Goal: Find specific page/section: Find specific page/section

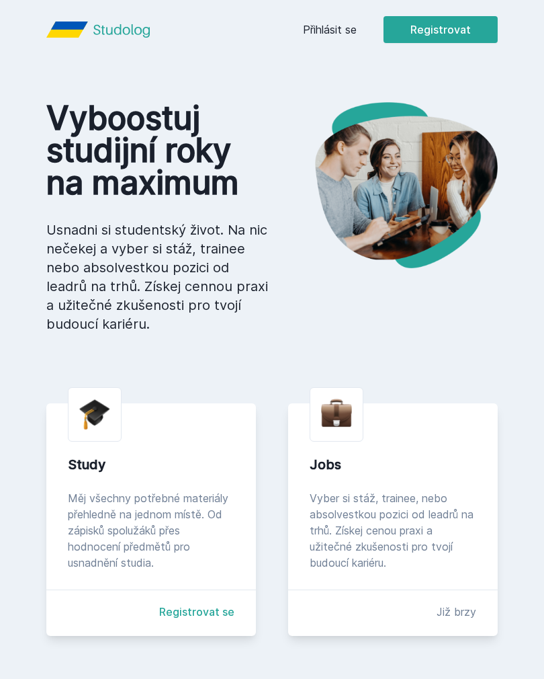
click at [335, 32] on link "Přihlásit se" at bounding box center [330, 30] width 54 height 16
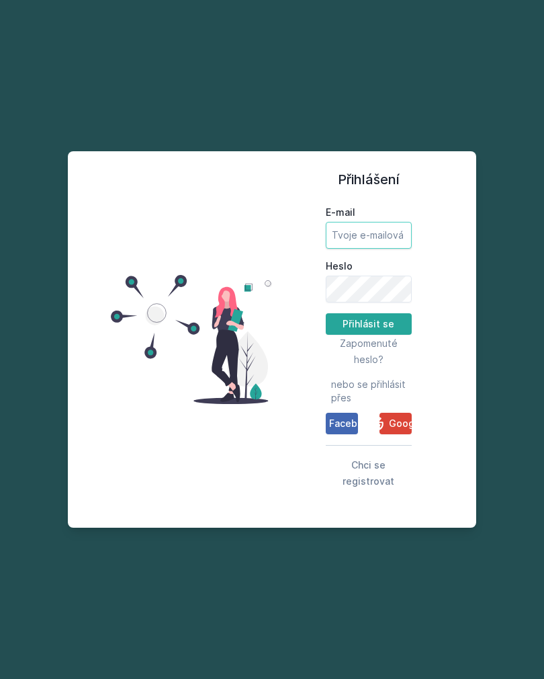
click at [371, 249] on input "E-mail" at bounding box center [369, 235] width 86 height 27
type input "[EMAIL_ADDRESS][DOMAIN_NAME]"
click at [368, 335] on button "Přihlásit se" at bounding box center [369, 324] width 86 height 22
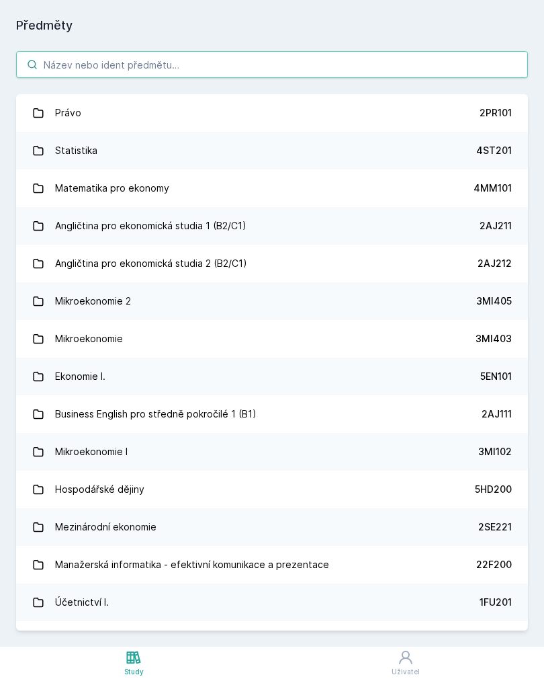
click at [277, 62] on input "search" at bounding box center [272, 64] width 512 height 27
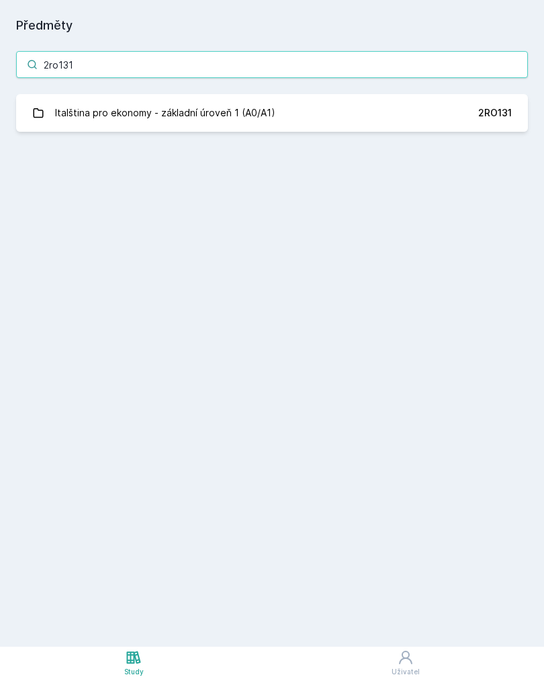
type input "2ro131"
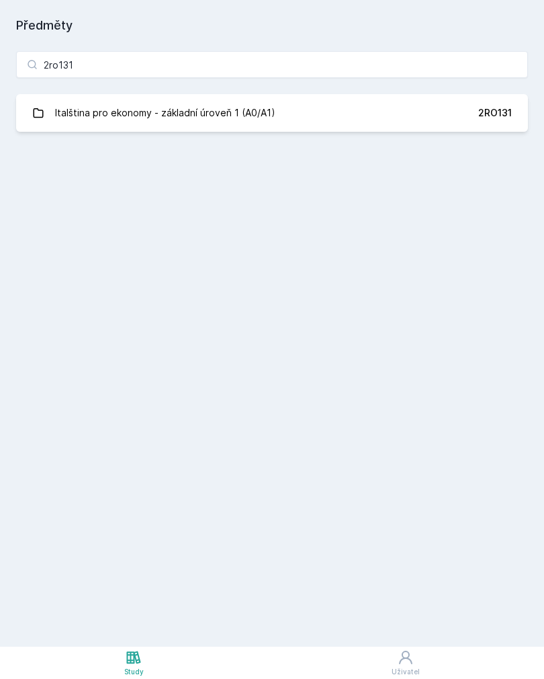
click at [315, 110] on link "Italština pro ekonomy - základní úroveň 1 (A0/A1) 2RO131" at bounding box center [272, 113] width 512 height 38
